Goal: Navigation & Orientation: Understand site structure

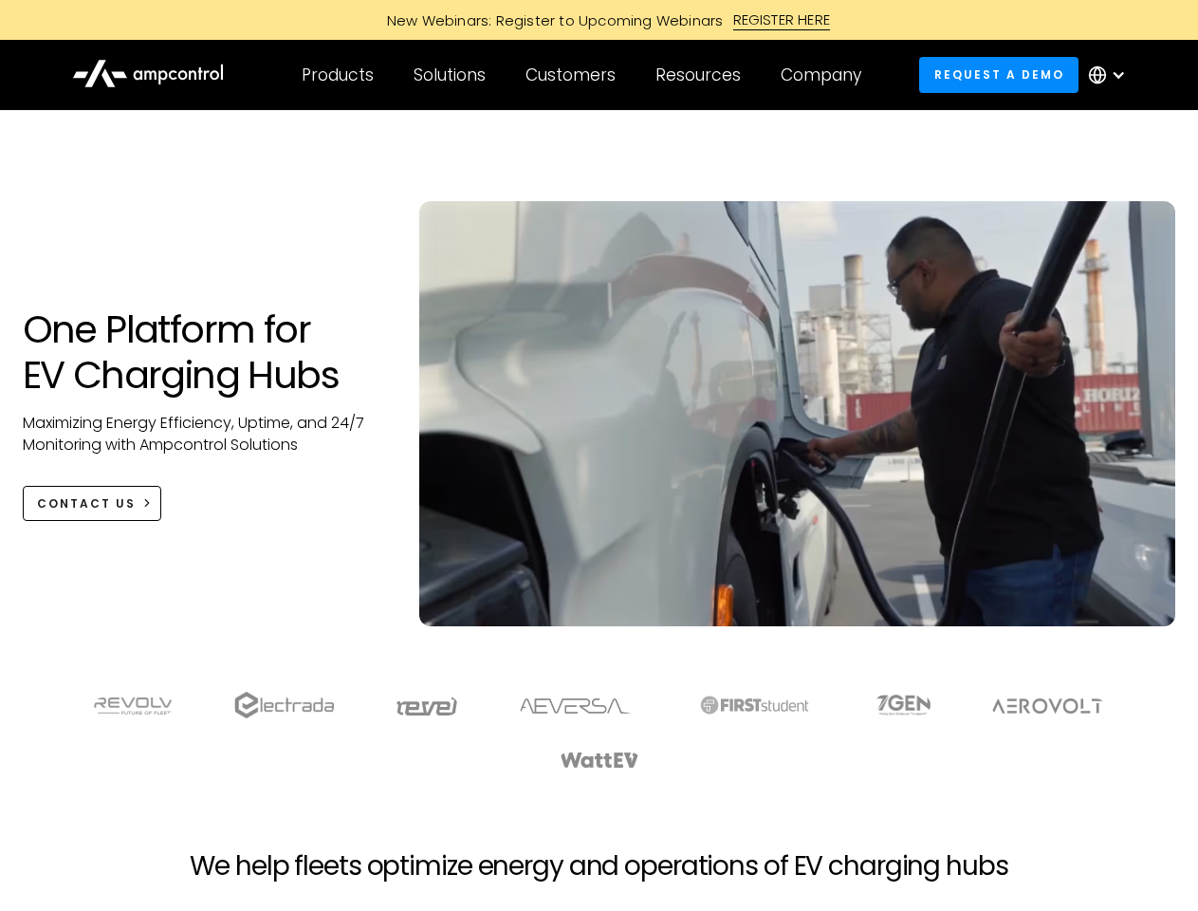
click at [583, 75] on div "Customers" at bounding box center [571, 75] width 90 height 21
click at [337, 75] on div "Products" at bounding box center [338, 75] width 72 height 21
click at [451, 75] on div "Solutions" at bounding box center [450, 75] width 72 height 21
click at [574, 75] on div "Customers" at bounding box center [571, 75] width 90 height 21
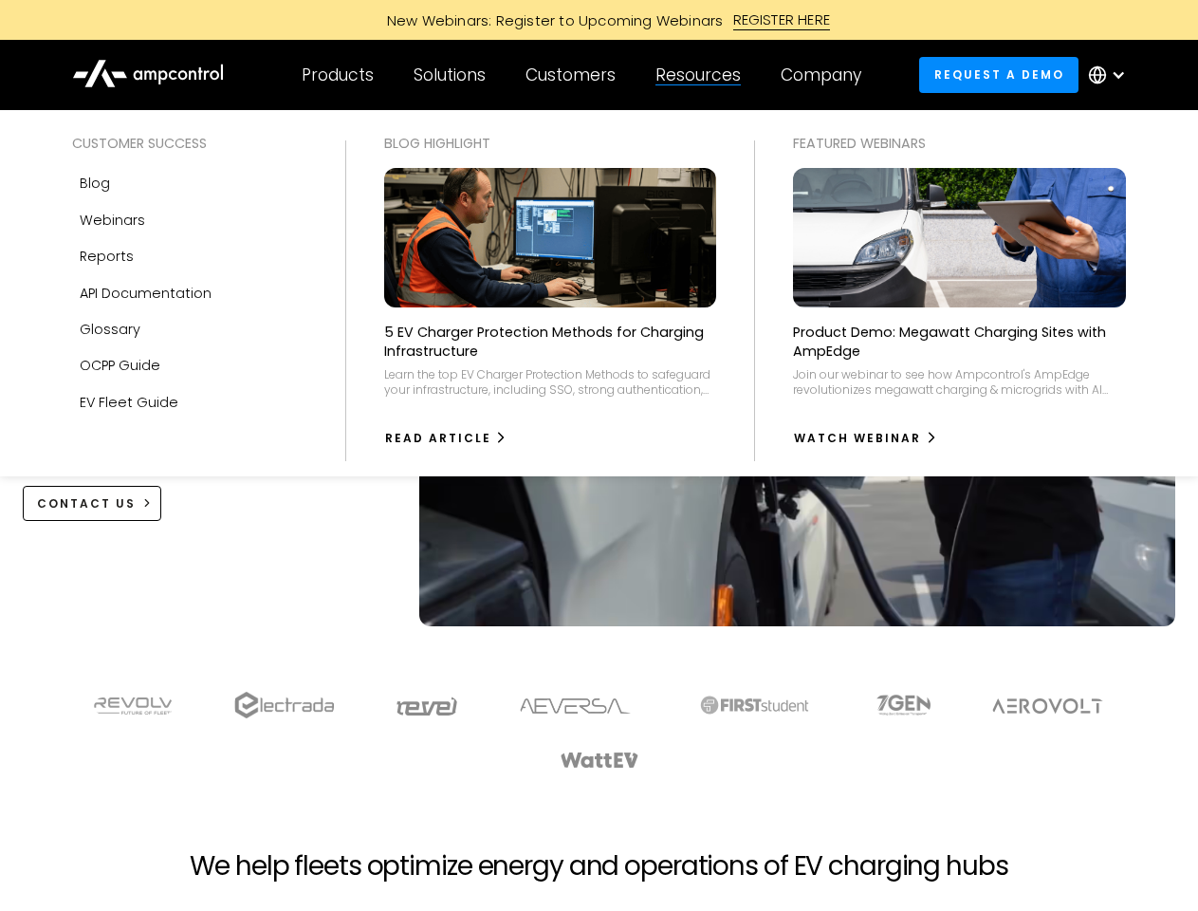
click at [702, 75] on div "Resources" at bounding box center [697, 75] width 85 height 21
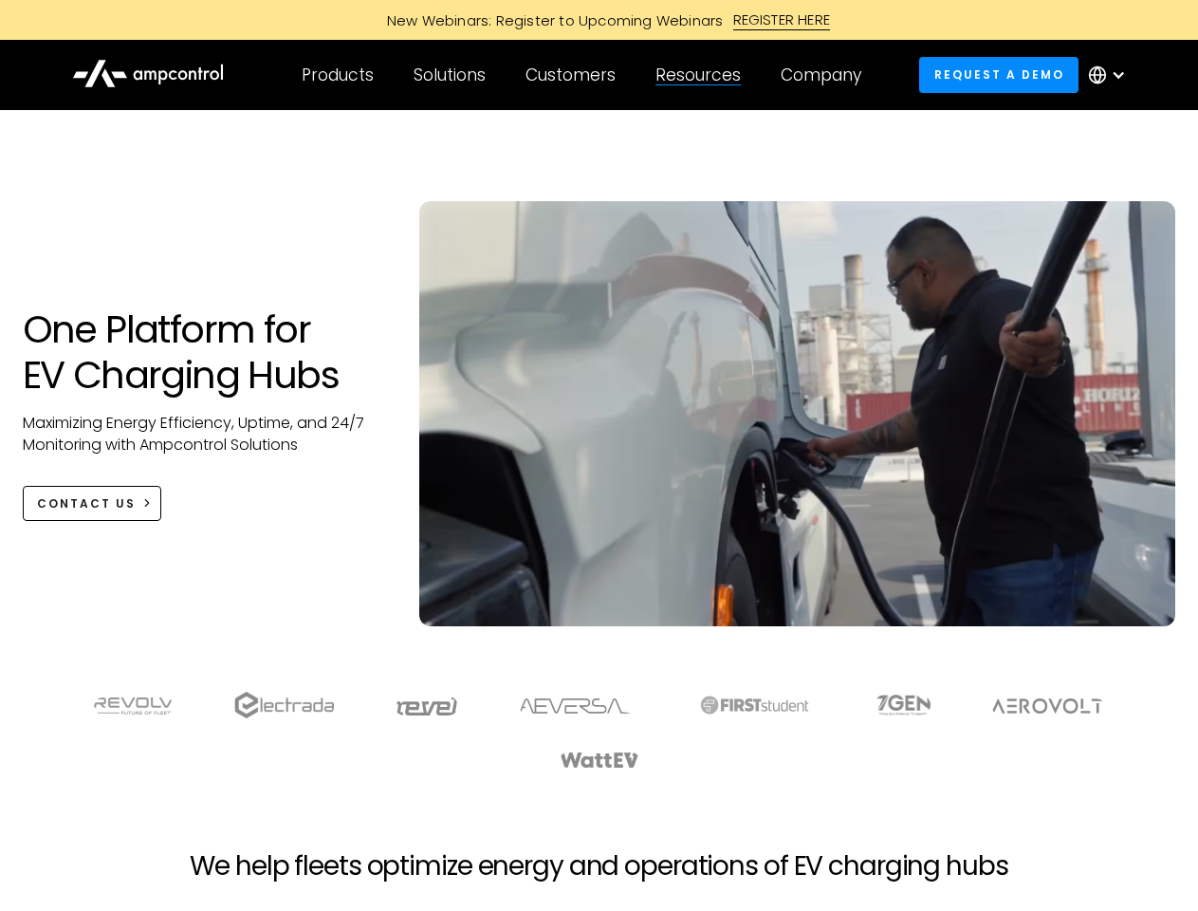
click at [827, 75] on div "Company" at bounding box center [821, 75] width 81 height 21
click at [1112, 75] on div at bounding box center [1118, 74] width 15 height 15
